Goal: Information Seeking & Learning: Learn about a topic

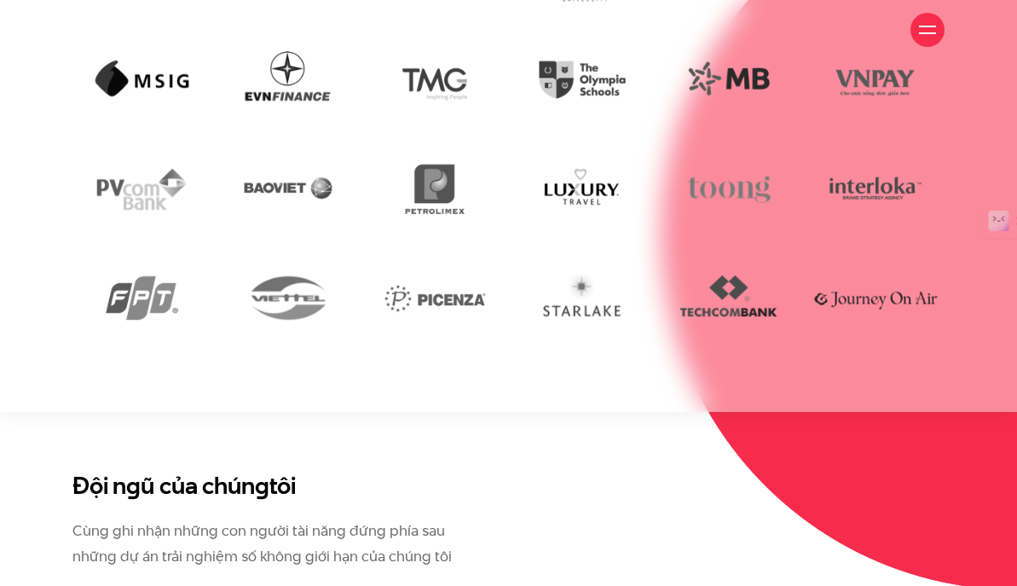
scroll to position [3321, 0]
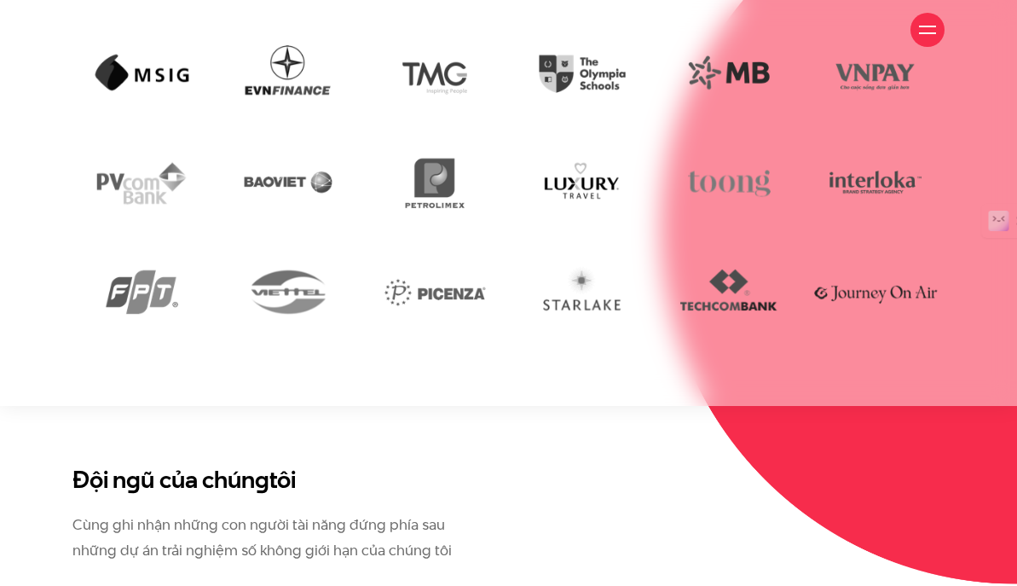
click at [928, 27] on div at bounding box center [927, 29] width 17 height 17
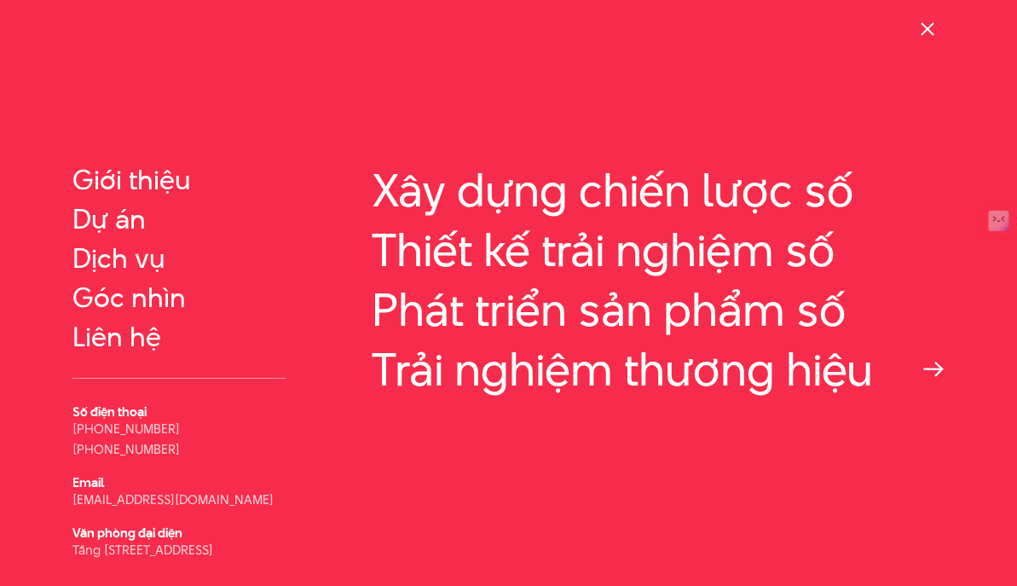
scroll to position [0, 0]
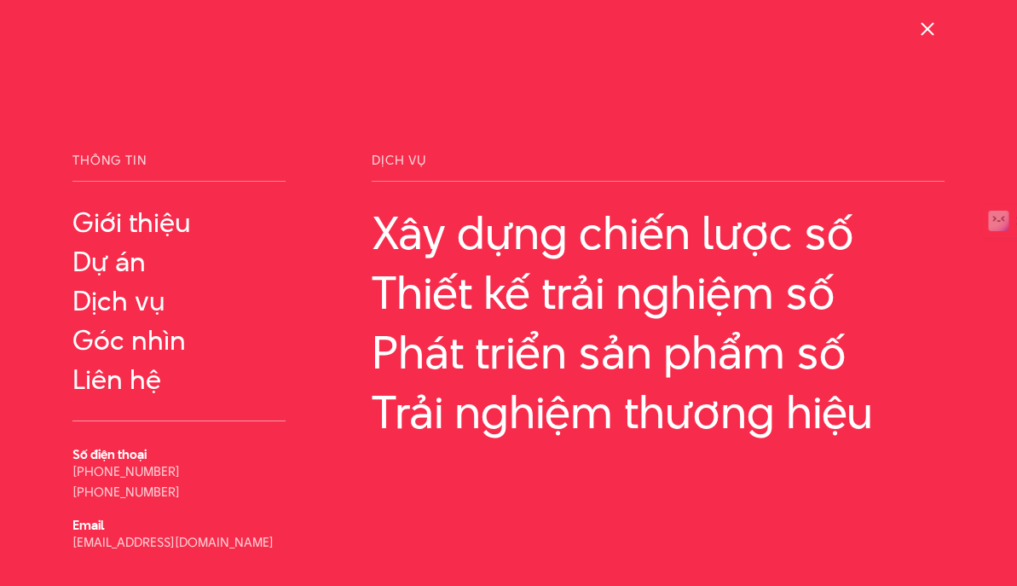
click at [940, 31] on div at bounding box center [928, 30] width 34 height 34
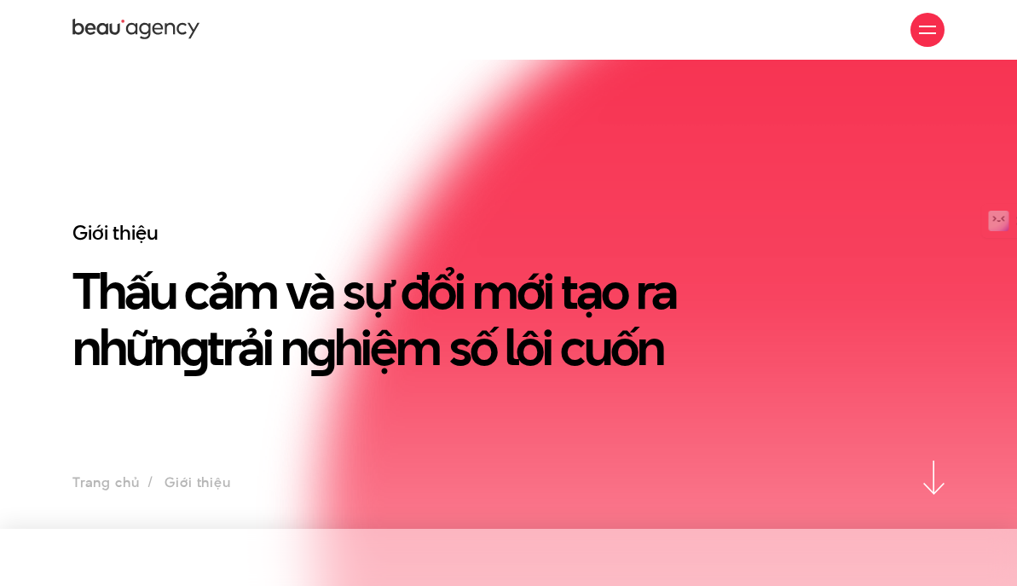
click at [928, 21] on div at bounding box center [927, 29] width 17 height 17
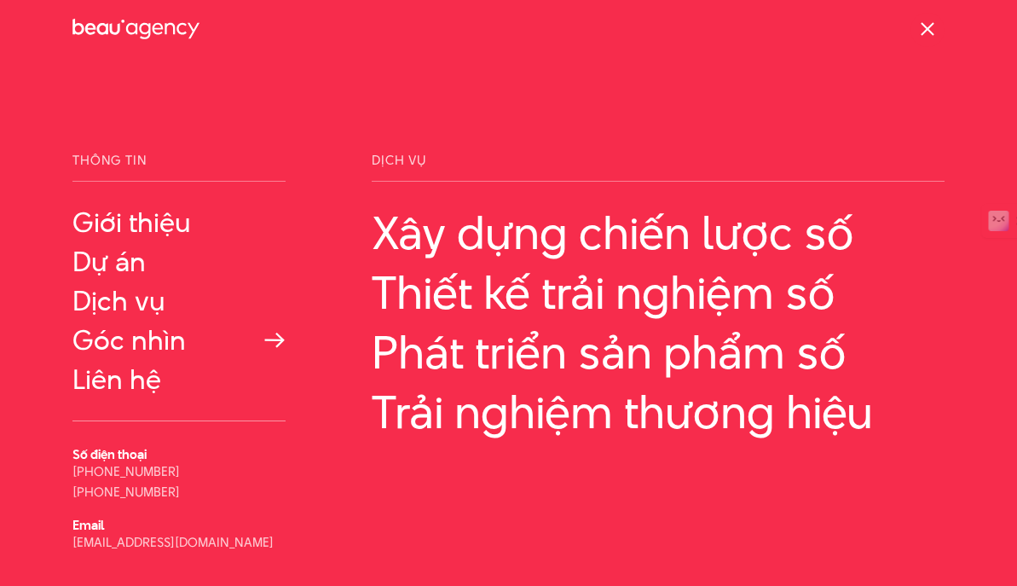
click at [131, 338] on link "Góc nhìn" at bounding box center [178, 340] width 213 height 31
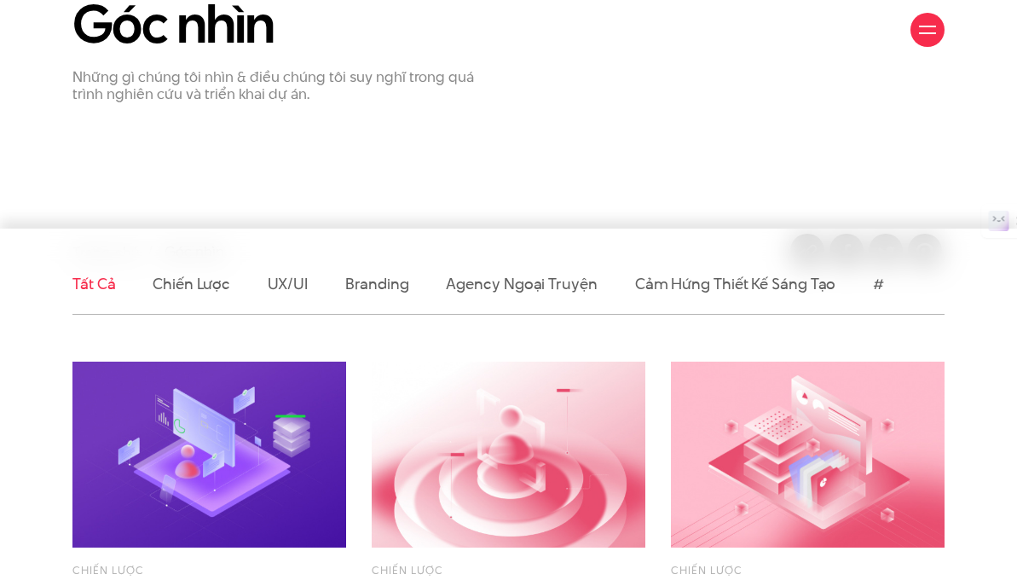
scroll to position [219, 0]
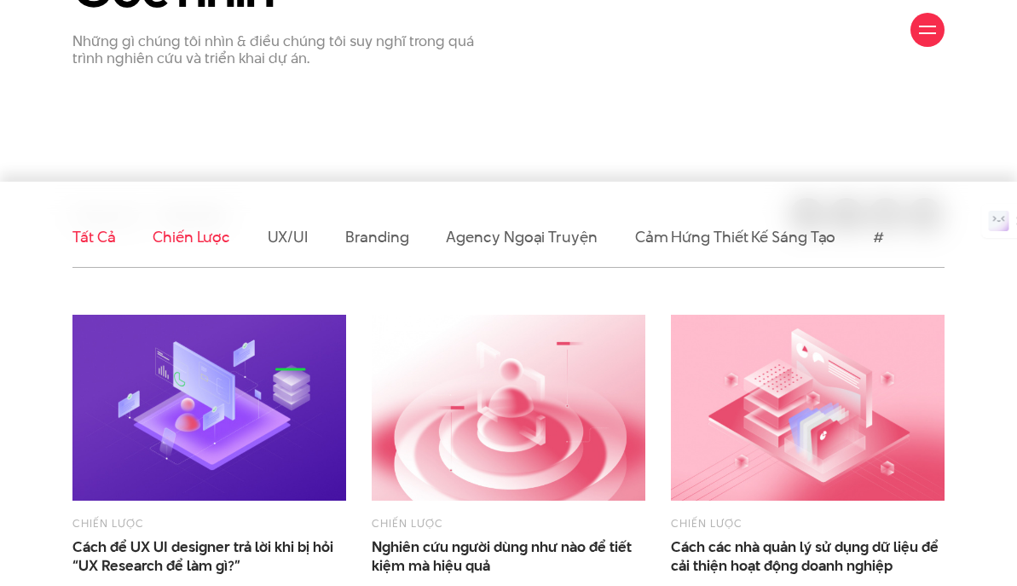
click at [213, 236] on link "Chiến lược" at bounding box center [191, 236] width 77 height 21
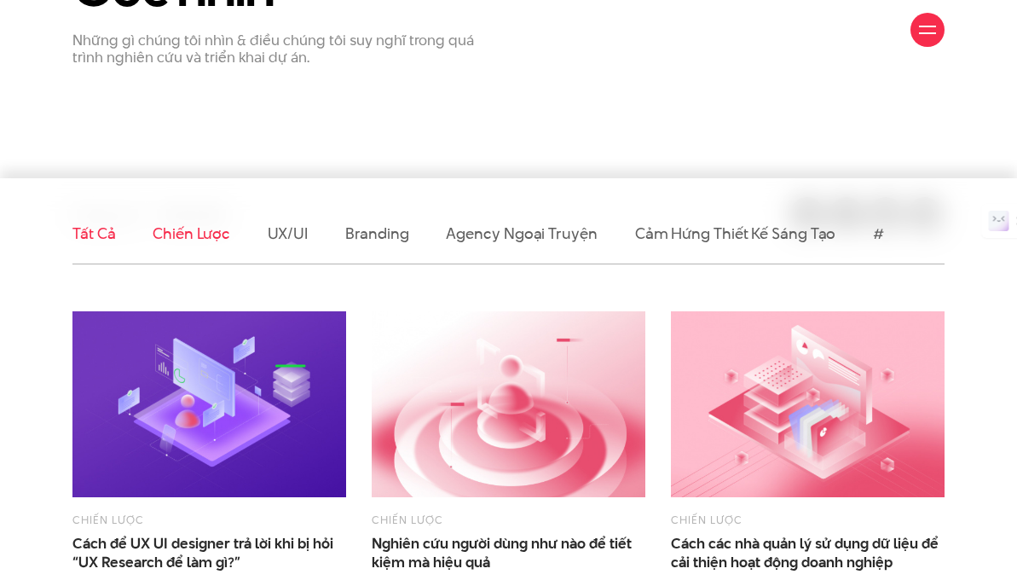
scroll to position [426, 0]
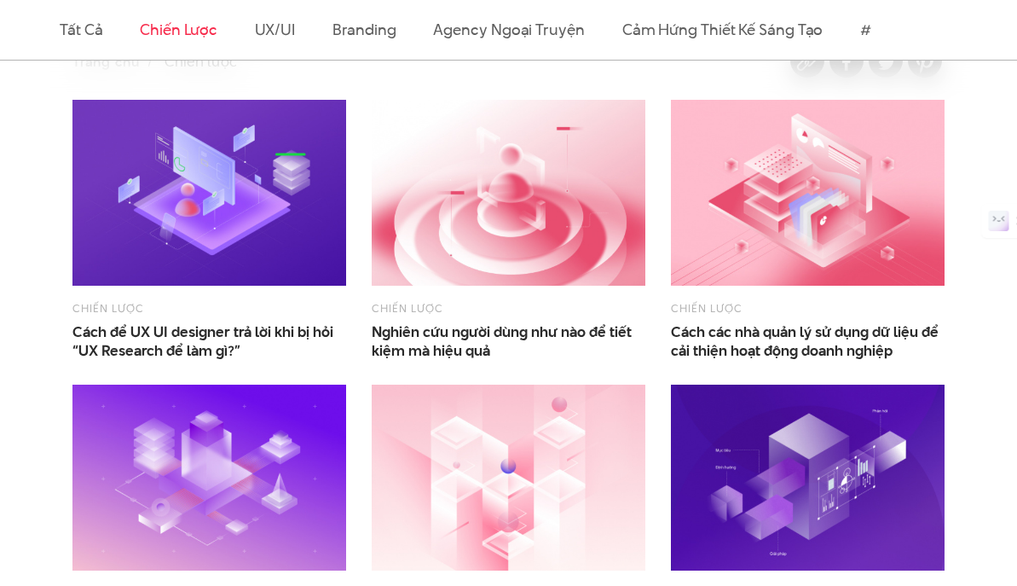
scroll to position [442, 0]
